Goal: Use online tool/utility: Utilize a website feature to perform a specific function

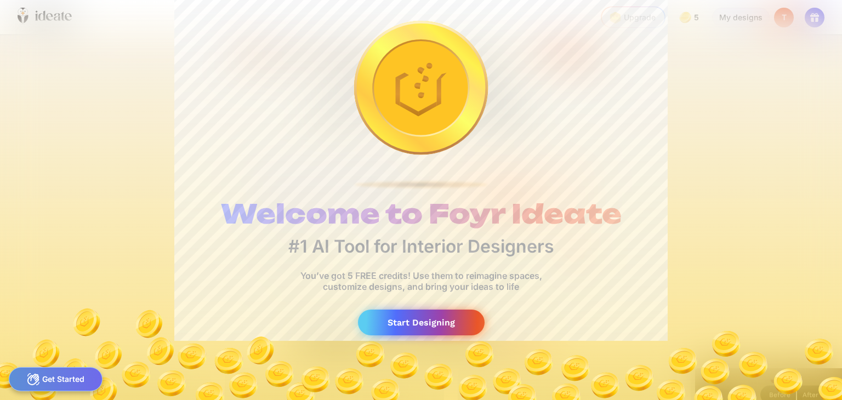
click at [398, 324] on div "Start Designing" at bounding box center [421, 323] width 127 height 26
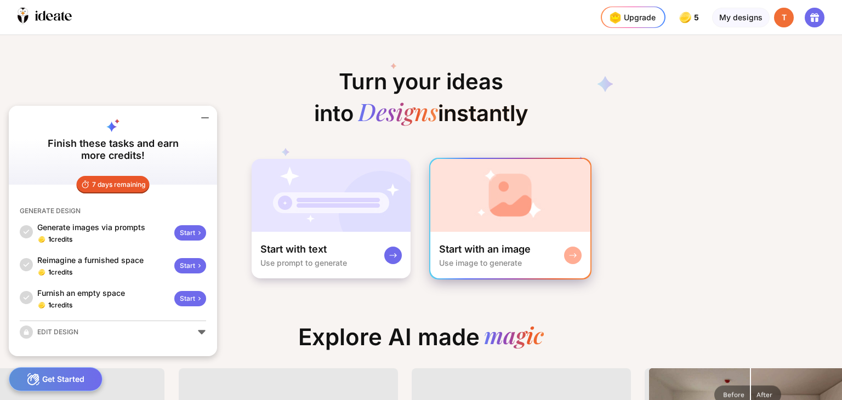
click at [513, 210] on img at bounding box center [511, 195] width 160 height 73
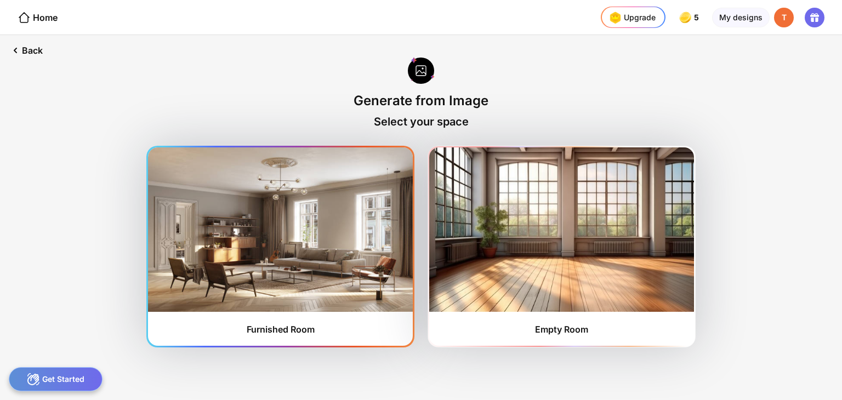
click at [347, 262] on img at bounding box center [280, 230] width 265 height 165
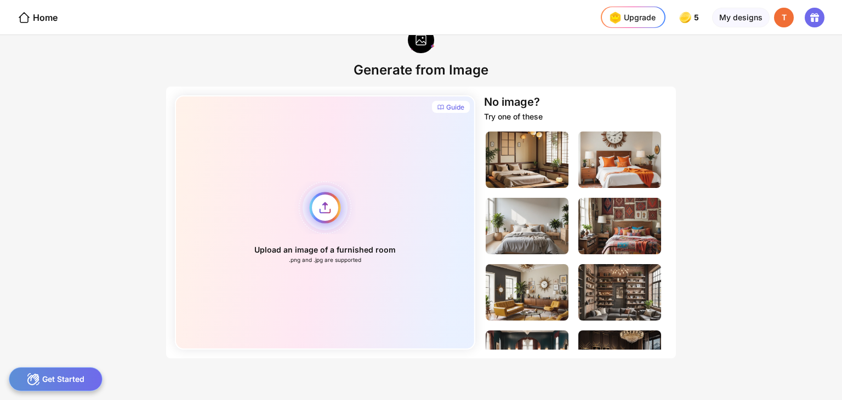
scroll to position [33, 0]
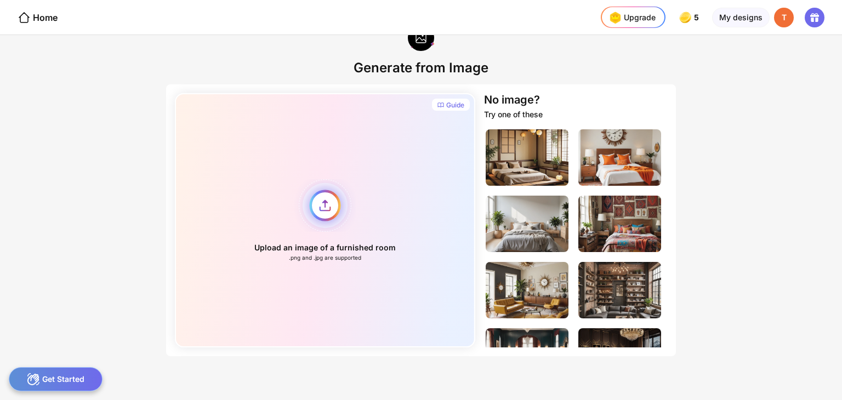
click at [325, 201] on div "Upload an image of a furnished room .png and .jpg are supported" at bounding box center [325, 220] width 301 height 254
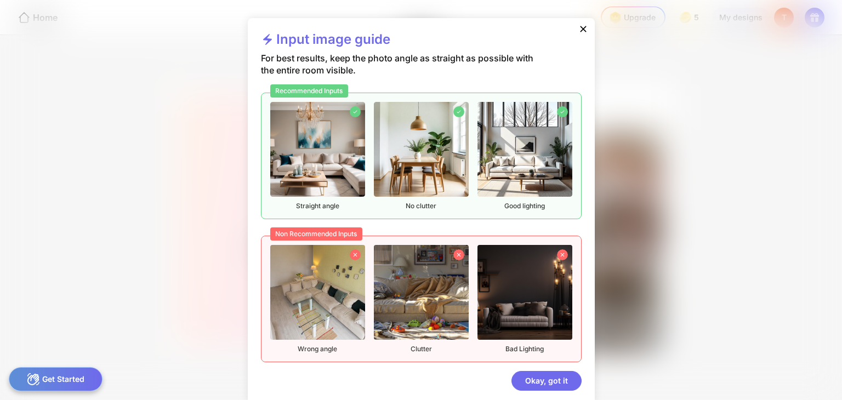
scroll to position [12, 0]
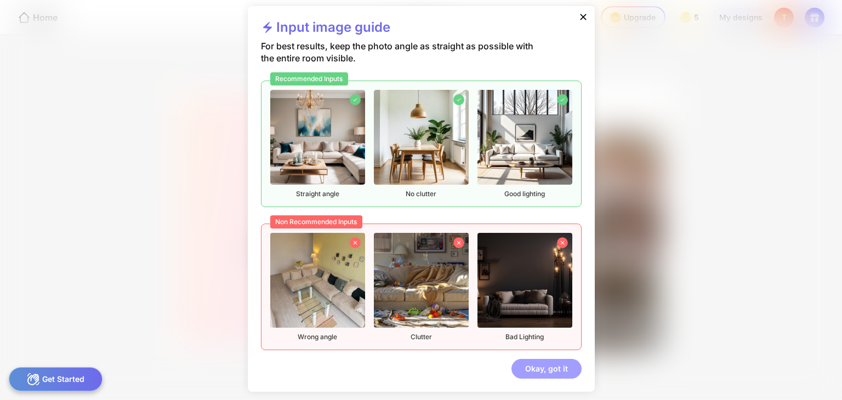
click at [551, 372] on div "Okay, got it" at bounding box center [547, 369] width 70 height 20
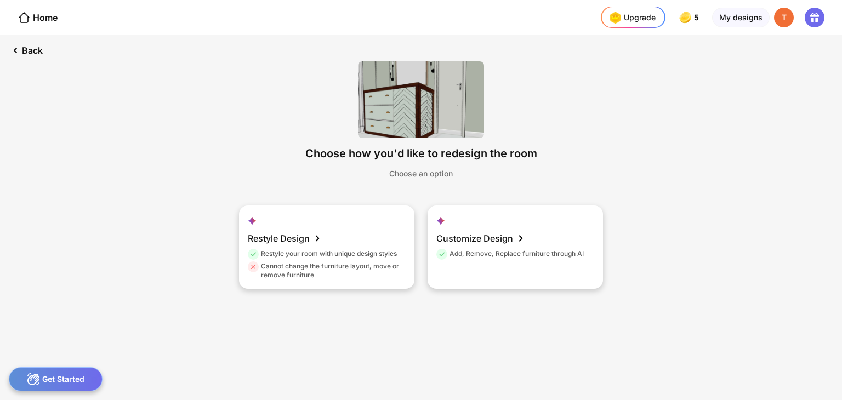
scroll to position [0, 0]
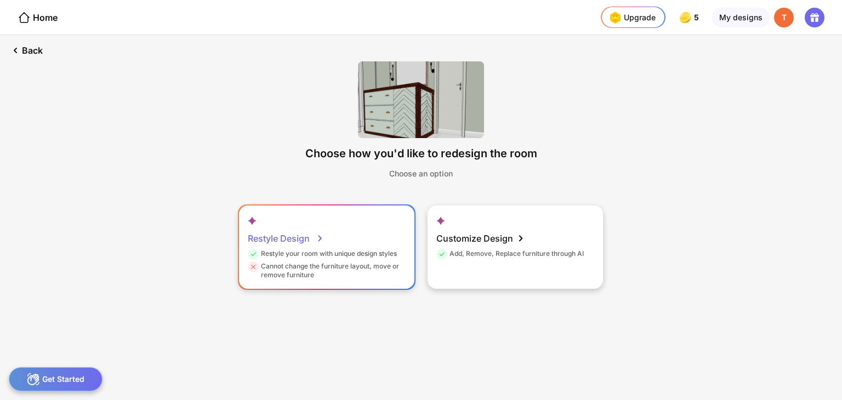
click at [284, 237] on div "Restyle Design" at bounding box center [286, 239] width 76 height 22
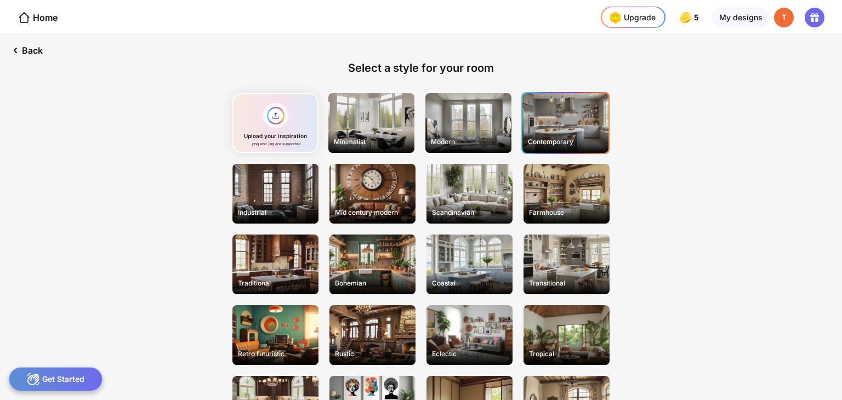
click at [573, 127] on div "Contemporary" at bounding box center [566, 123] width 86 height 60
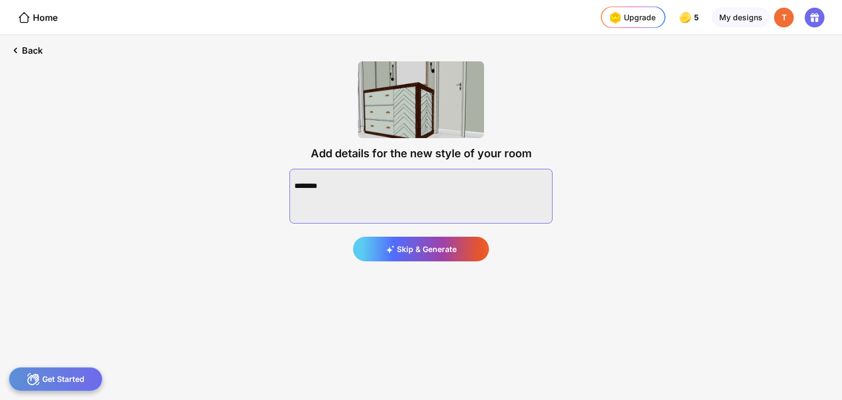
click at [364, 185] on textarea at bounding box center [421, 196] width 263 height 55
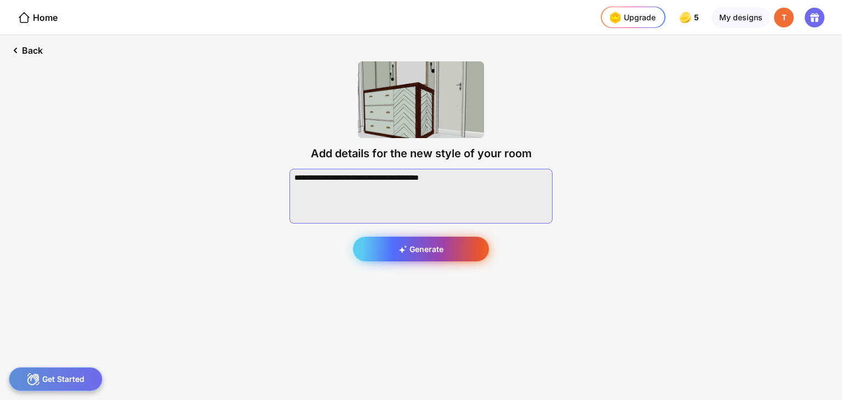
type textarea "**********"
click at [434, 246] on div "Generate" at bounding box center [421, 249] width 136 height 25
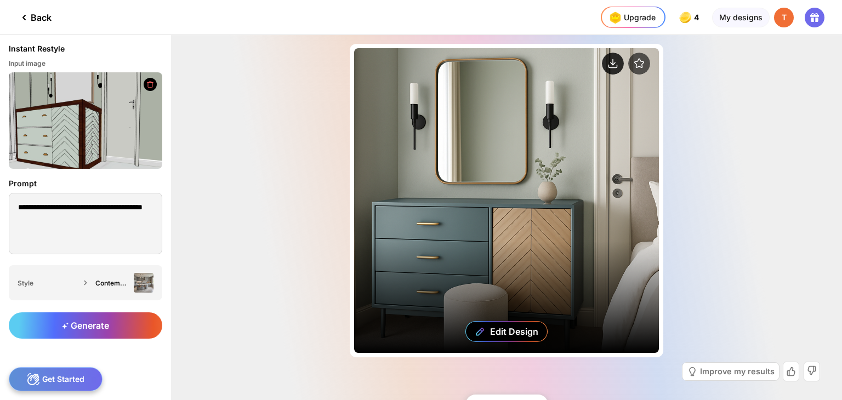
click at [613, 60] on icon at bounding box center [613, 62] width 0 height 5
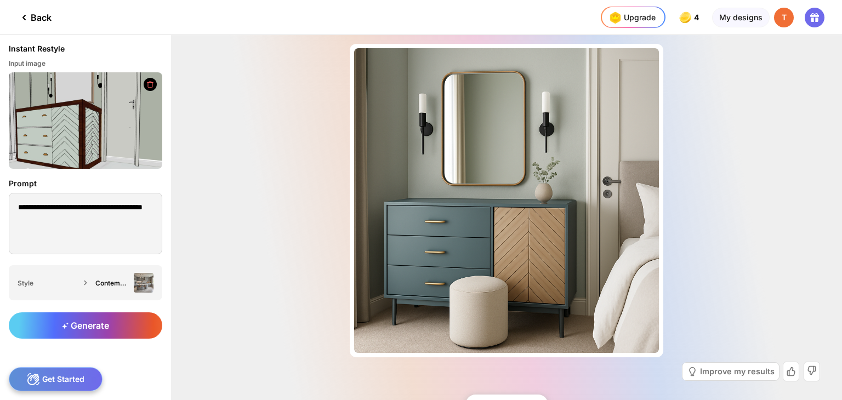
click at [834, 392] on div at bounding box center [834, 392] width 0 height 0
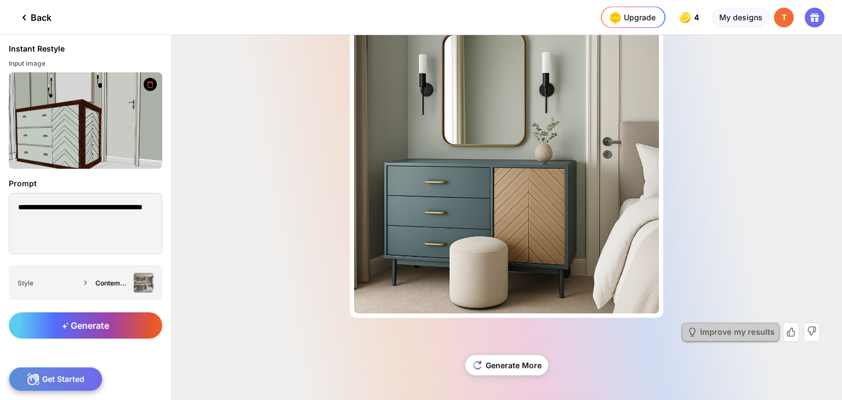
click at [725, 331] on div "Improve my results" at bounding box center [737, 333] width 75 height 8
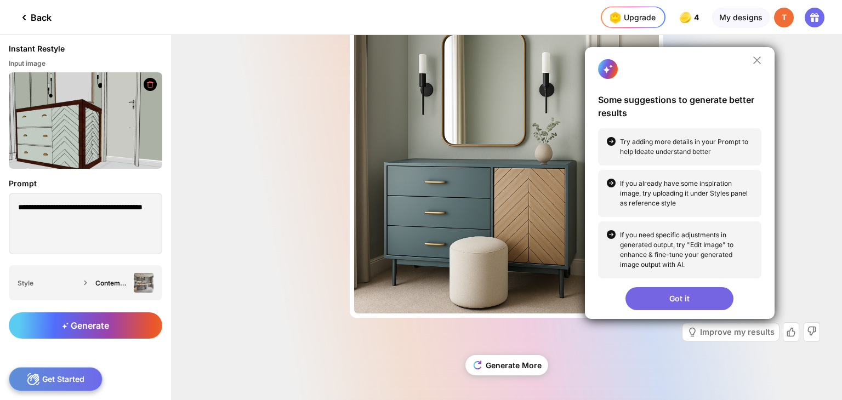
click at [665, 299] on div "Got it" at bounding box center [680, 298] width 108 height 23
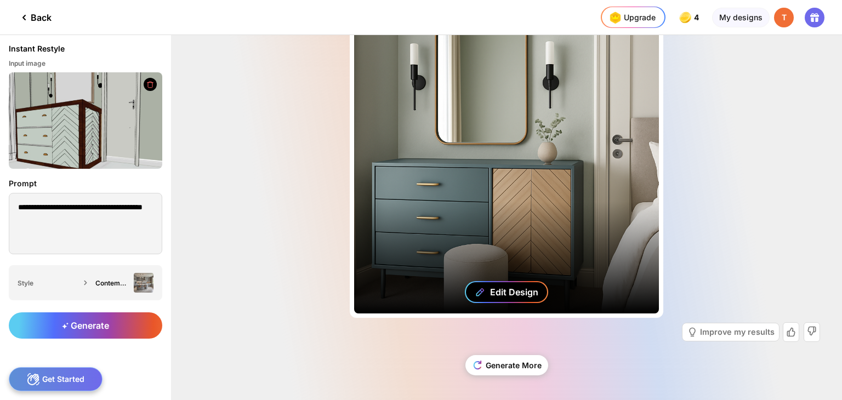
click at [507, 287] on div "Edit Design" at bounding box center [514, 292] width 48 height 11
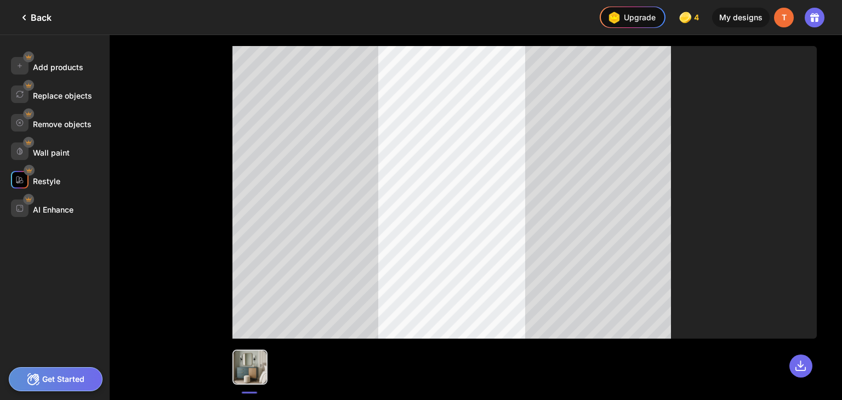
click at [46, 181] on div "Restyle" at bounding box center [46, 181] width 27 height 9
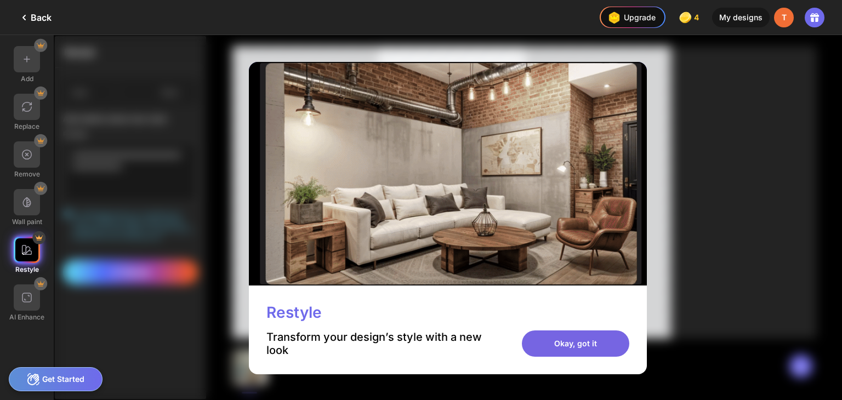
click at [595, 349] on div "Okay, got it" at bounding box center [576, 344] width 108 height 26
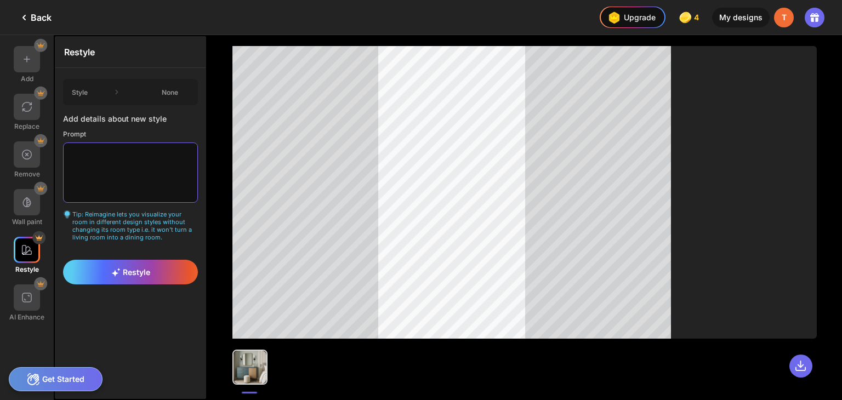
click at [116, 153] on textarea at bounding box center [130, 173] width 135 height 60
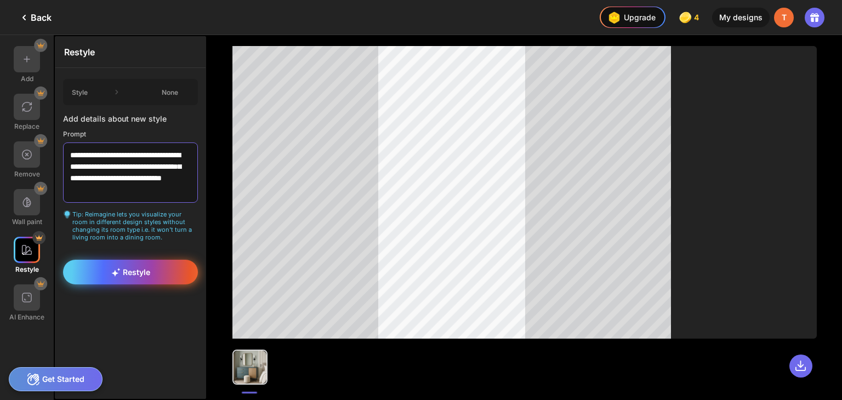
type textarea "**********"
click at [162, 274] on div "Restyle" at bounding box center [130, 272] width 135 height 25
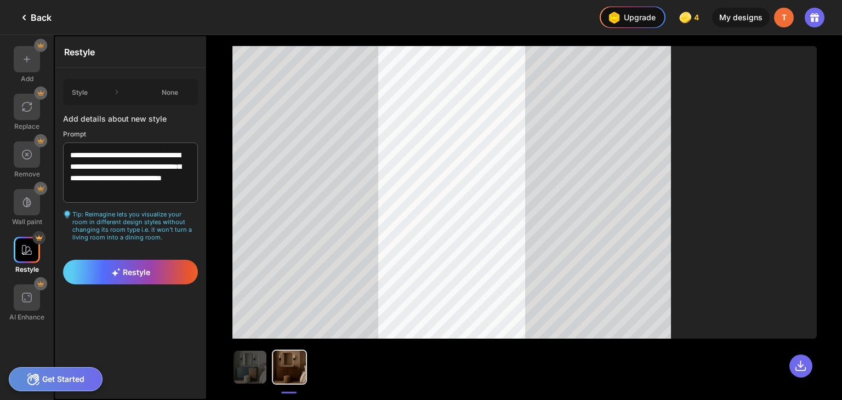
click at [292, 370] on div at bounding box center [289, 367] width 33 height 33
click at [140, 268] on span "Restyle" at bounding box center [130, 272] width 39 height 9
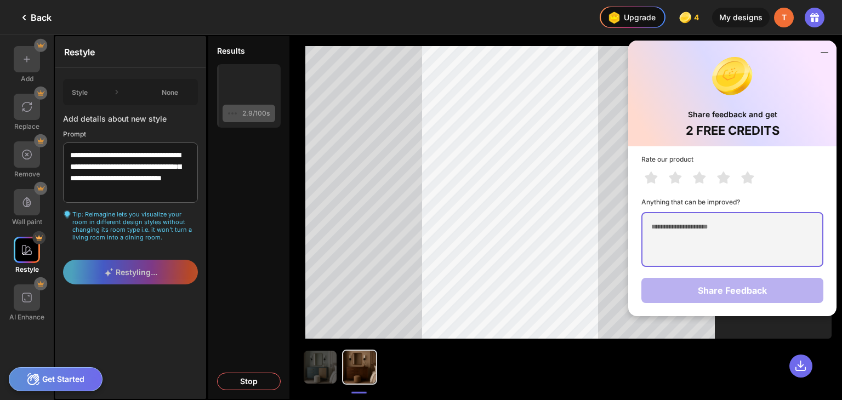
click at [680, 230] on textarea at bounding box center [733, 239] width 182 height 55
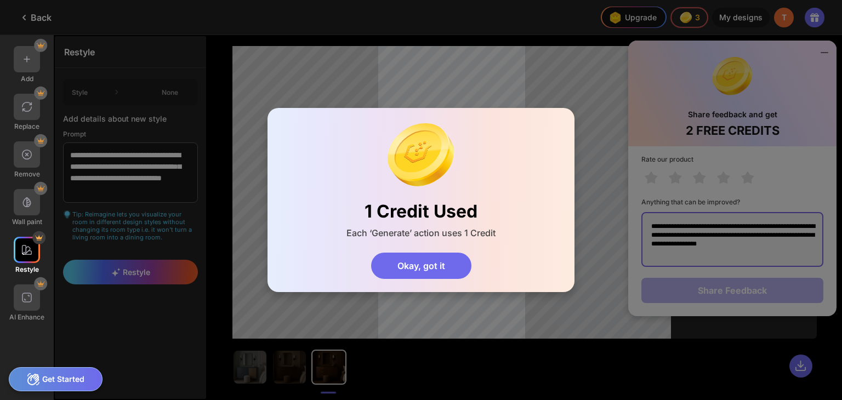
type textarea "**********"
click at [697, 178] on div "1 Credit Used Each ‘Generate’ action uses 1 Credit Okay, got it" at bounding box center [421, 200] width 842 height 400
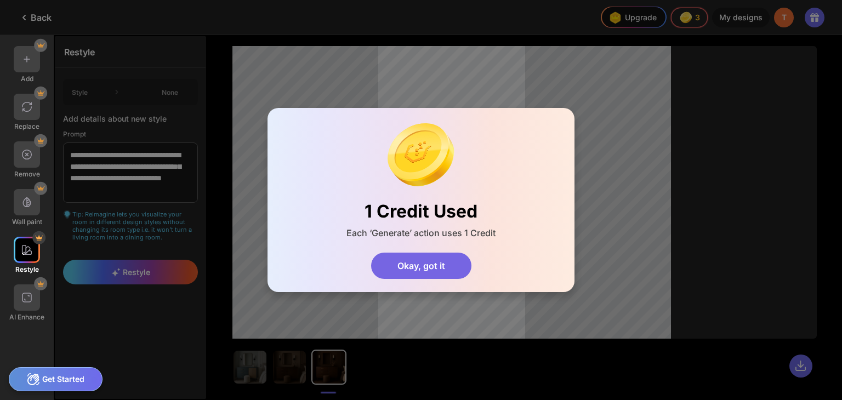
click at [409, 261] on div "Okay, got it" at bounding box center [421, 266] width 100 height 26
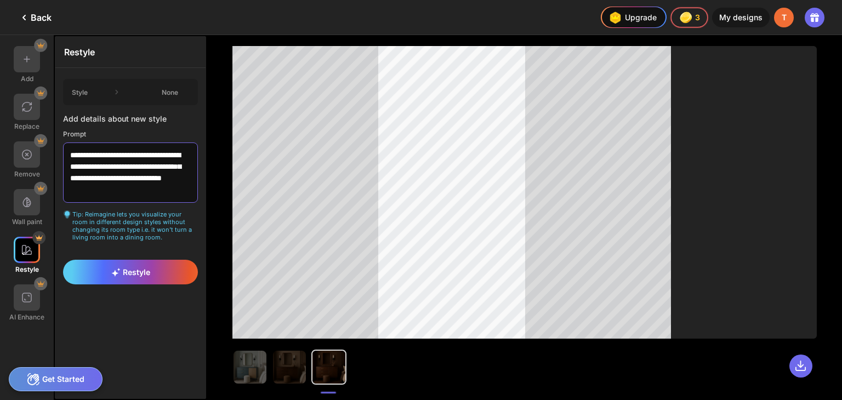
click at [138, 194] on textarea "**********" at bounding box center [130, 173] width 135 height 60
drag, startPoint x: 149, startPoint y: 187, endPoint x: 48, endPoint y: 144, distance: 109.8
click at [48, 144] on div "**********" at bounding box center [103, 217] width 207 height 365
click at [254, 363] on img at bounding box center [250, 367] width 33 height 33
click at [145, 186] on textarea "**********" at bounding box center [130, 173] width 135 height 60
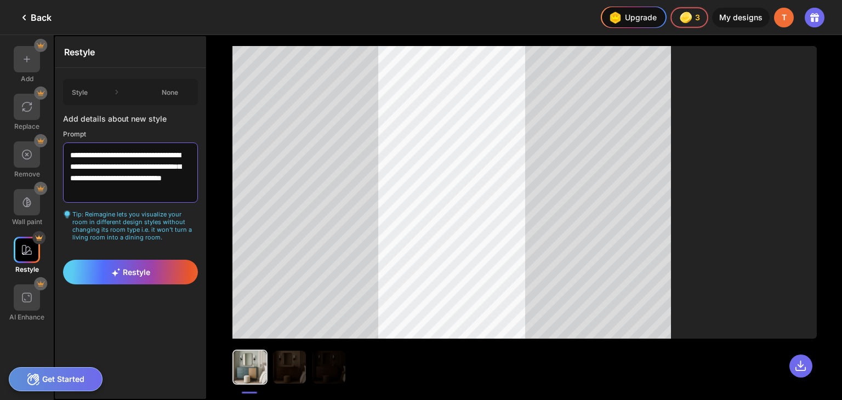
drag, startPoint x: 148, startPoint y: 187, endPoint x: 72, endPoint y: 150, distance: 84.9
click at [72, 150] on textarea "**********" at bounding box center [130, 173] width 135 height 60
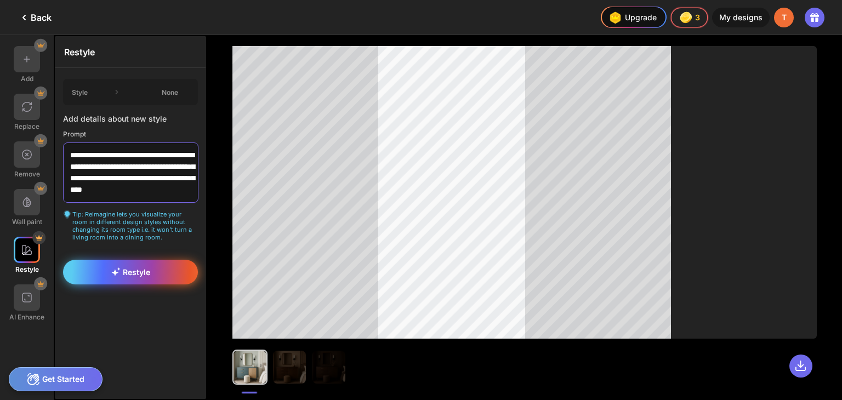
type textarea "**********"
click at [138, 268] on span "Restyle" at bounding box center [130, 272] width 39 height 9
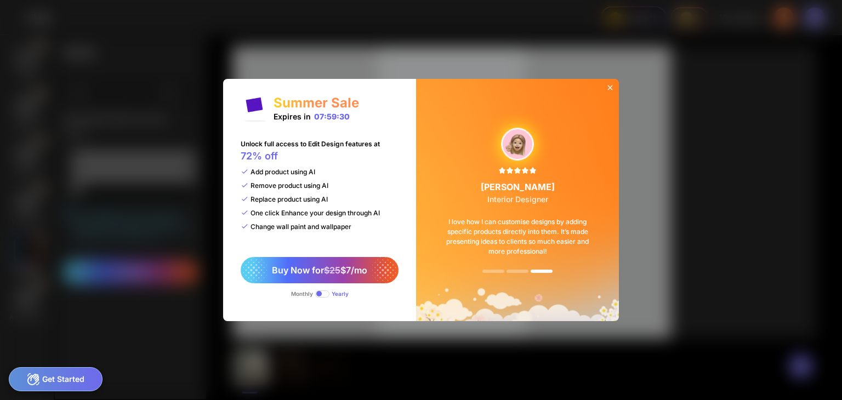
click at [605, 89] on div "[PERSON_NAME] Interior Designer I love how I can customise designs by adding sp…" at bounding box center [518, 200] width 176 height 222
click at [609, 88] on icon at bounding box center [610, 87] width 9 height 9
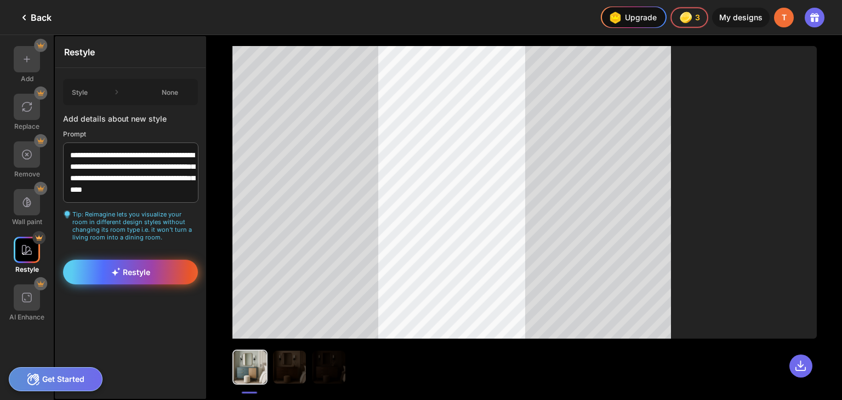
click at [148, 268] on span "Restyle" at bounding box center [130, 272] width 39 height 9
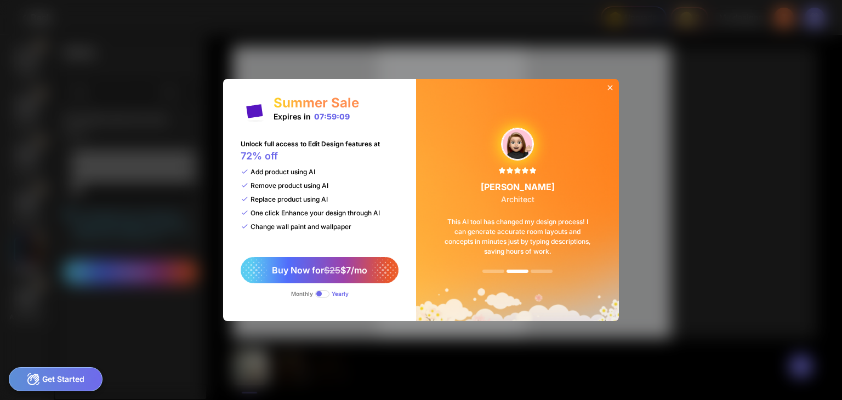
click at [612, 90] on icon at bounding box center [610, 87] width 9 height 9
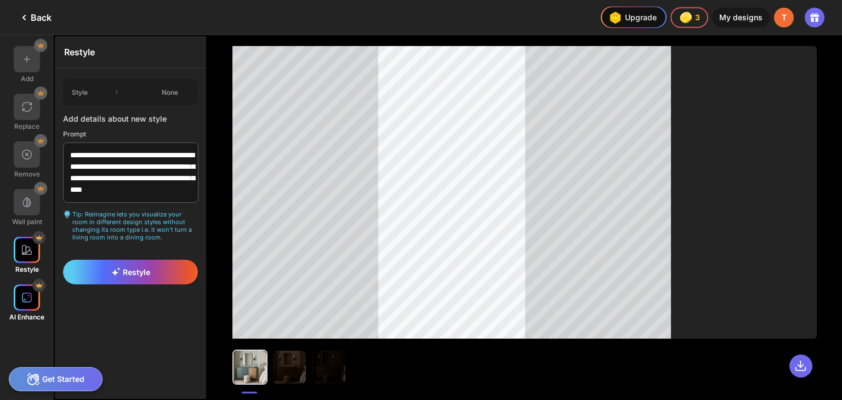
click at [26, 301] on img at bounding box center [26, 297] width 11 height 11
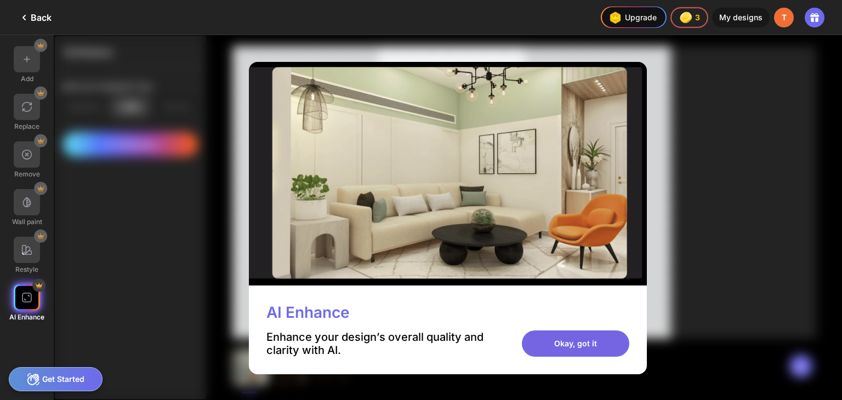
click at [574, 350] on div "Okay, got it" at bounding box center [576, 344] width 108 height 26
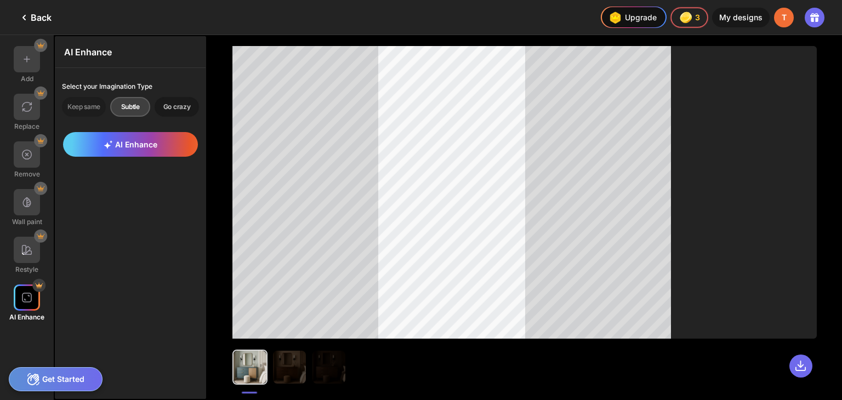
click at [184, 108] on div "Go crazy" at bounding box center [177, 107] width 44 height 20
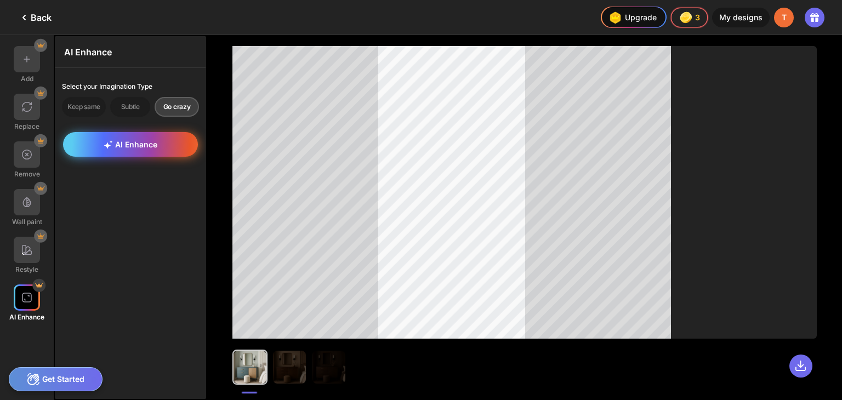
click at [147, 146] on span "AI Enhance" at bounding box center [131, 144] width 54 height 9
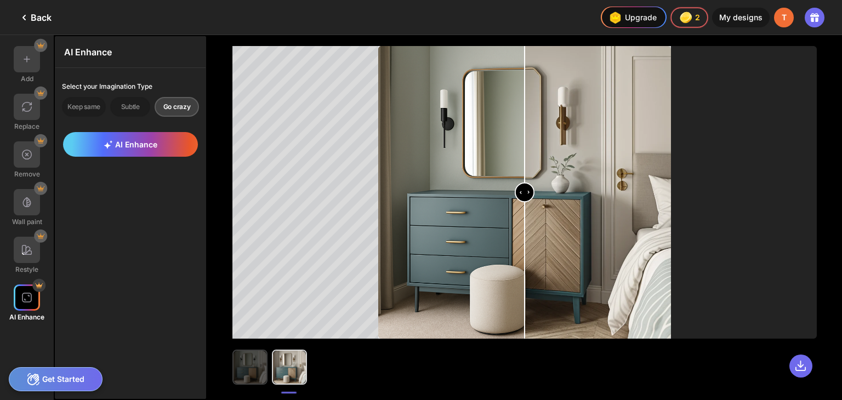
click at [254, 374] on img at bounding box center [250, 367] width 33 height 33
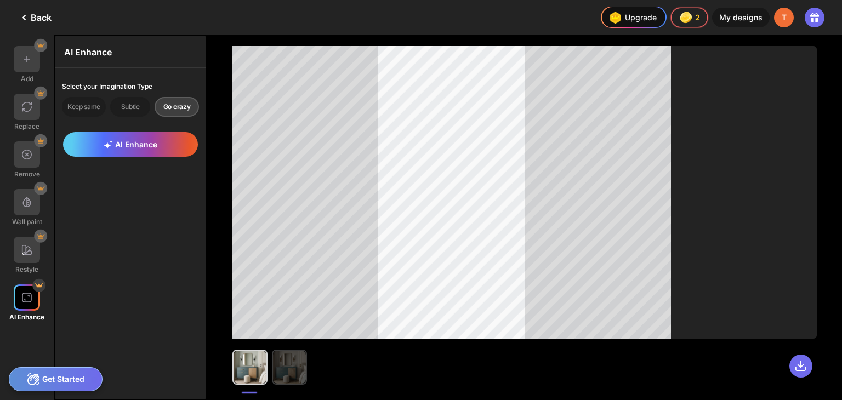
click at [303, 377] on img at bounding box center [289, 367] width 33 height 33
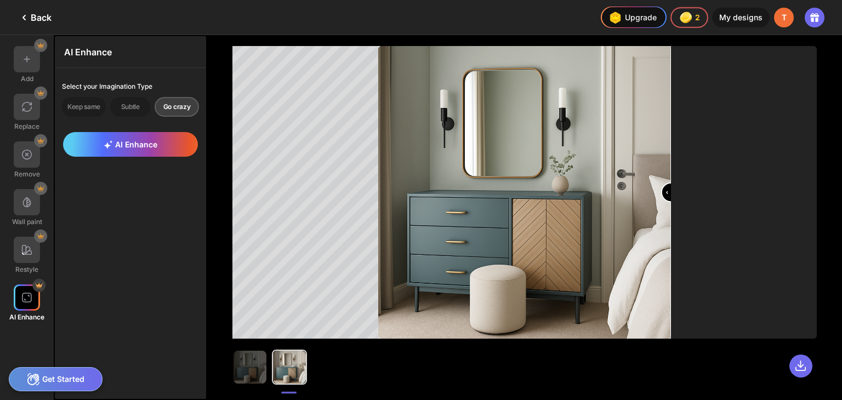
drag, startPoint x: 529, startPoint y: 194, endPoint x: 682, endPoint y: 222, distance: 155.6
type input "***"
click at [670, 221] on input "range" at bounding box center [525, 193] width 291 height 293
